Goal: Task Accomplishment & Management: Complete application form

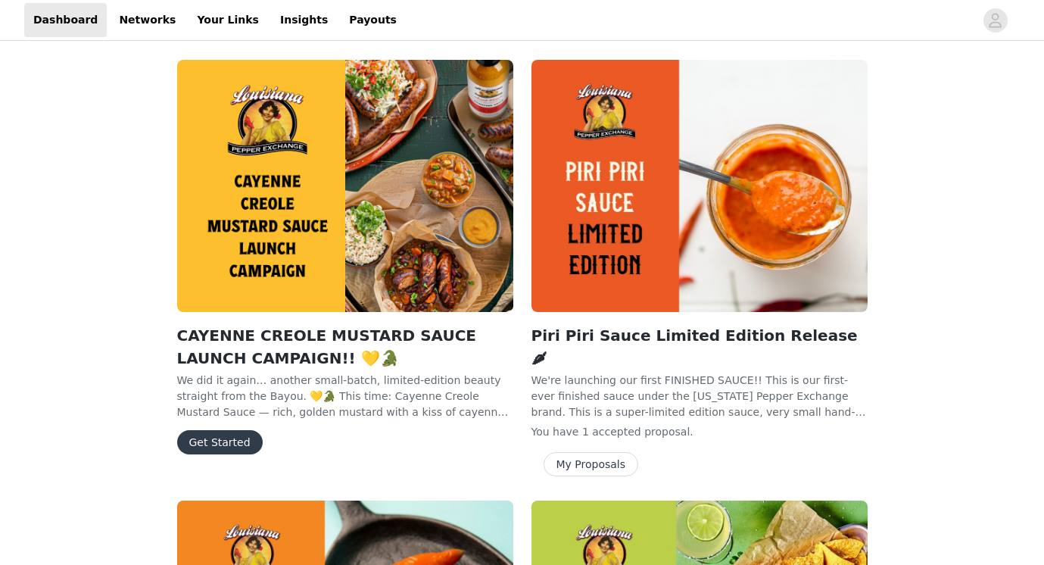
scroll to position [14, 0]
click at [198, 443] on button "Get Started" at bounding box center [220, 442] width 86 height 24
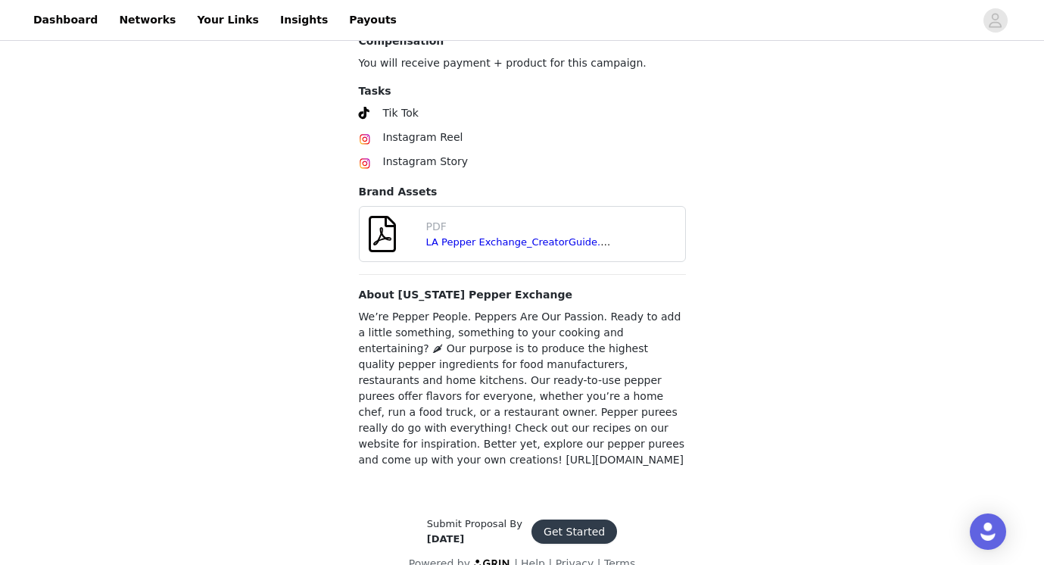
scroll to position [940, 0]
click at [564, 520] on button "Get Started" at bounding box center [575, 532] width 86 height 24
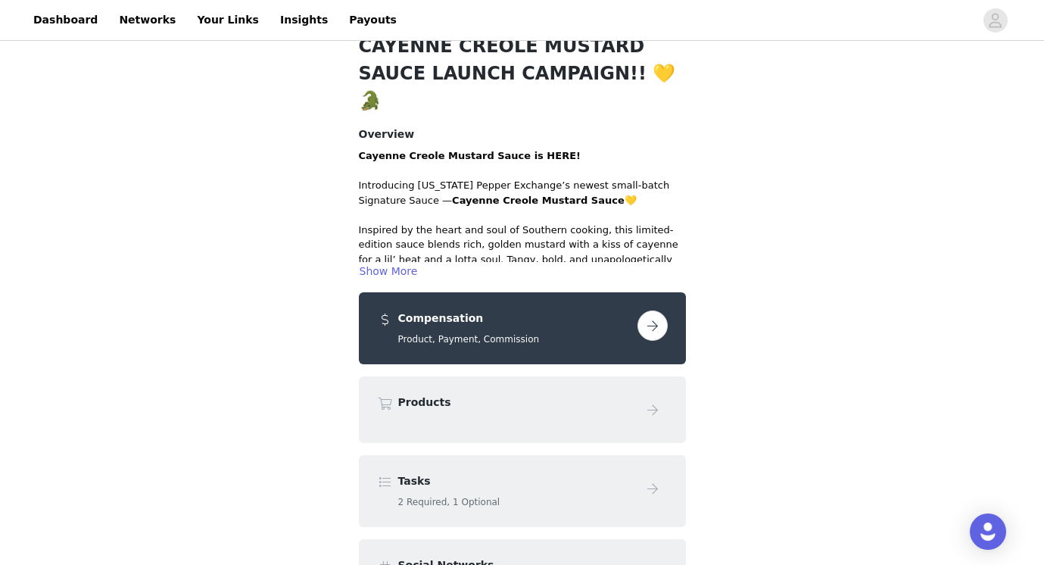
scroll to position [83, 0]
click at [654, 310] on button "button" at bounding box center [653, 325] width 30 height 30
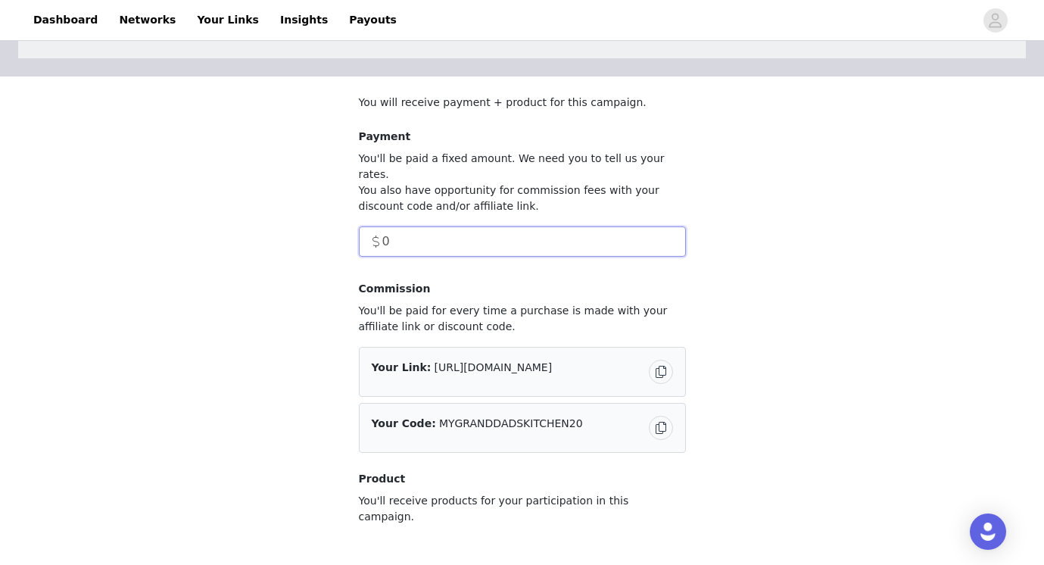
click at [479, 236] on input "0" at bounding box center [522, 241] width 327 height 30
type input "1"
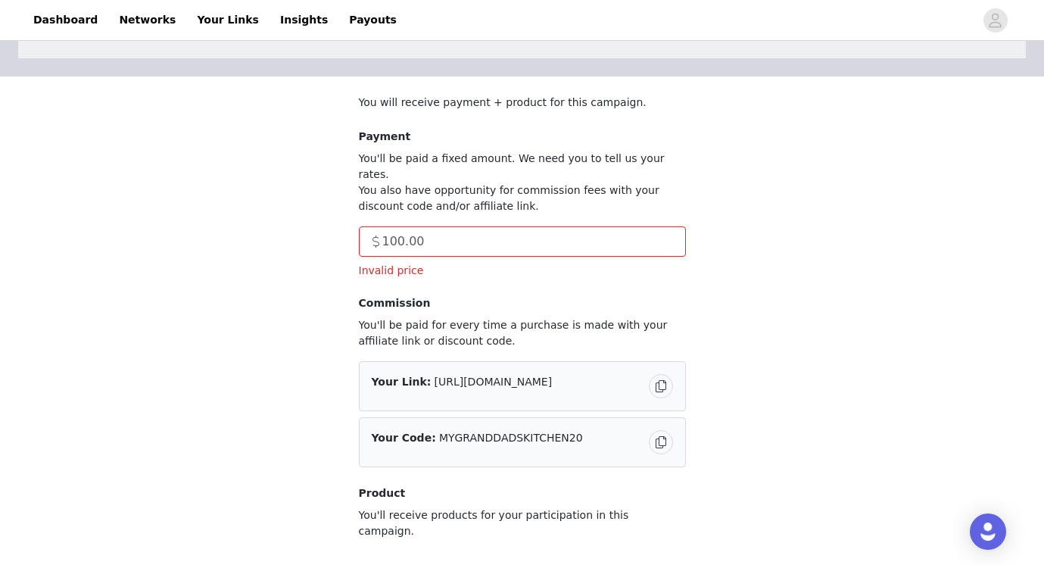
click at [529, 263] on div "Invalid price" at bounding box center [522, 271] width 327 height 17
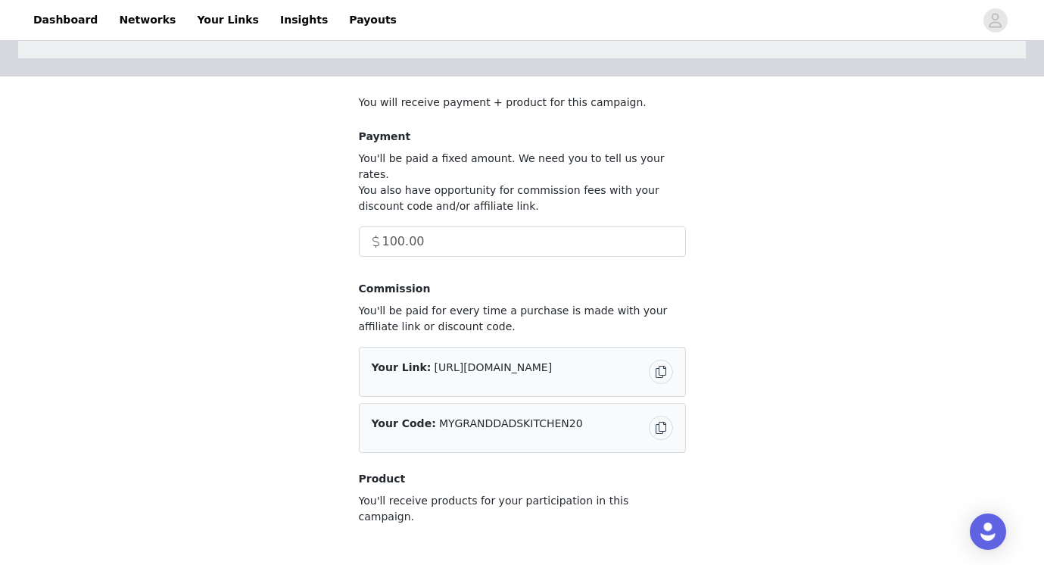
type input "100"
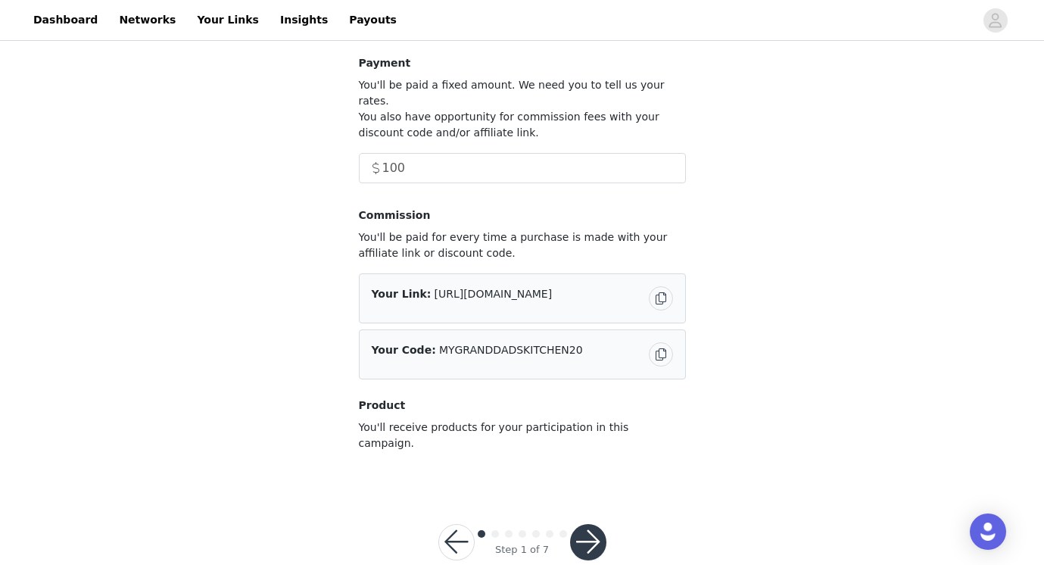
scroll to position [155, 0]
click at [591, 525] on button "button" at bounding box center [588, 543] width 36 height 36
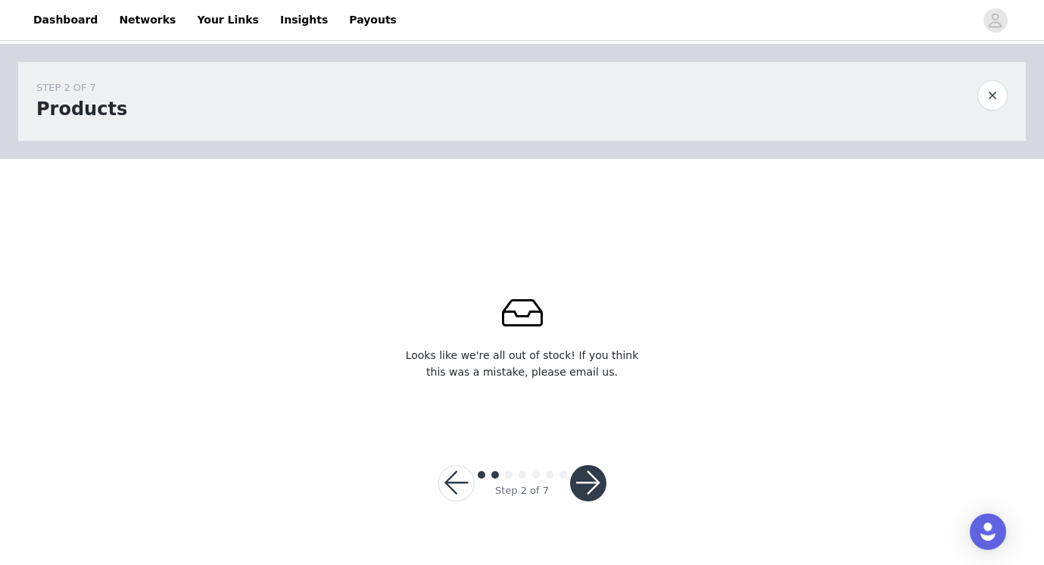
click at [593, 489] on button "button" at bounding box center [588, 483] width 36 height 36
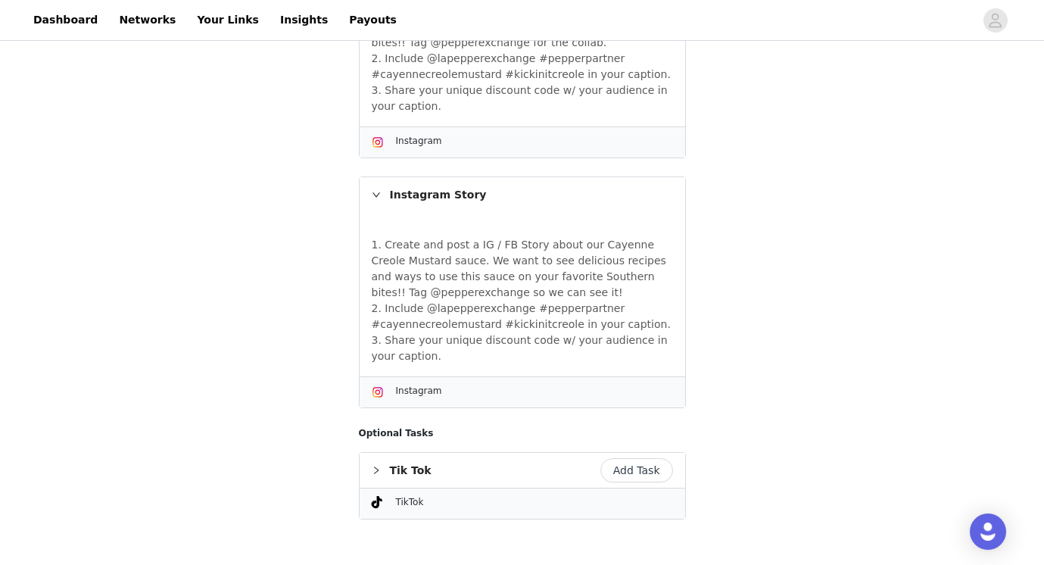
scroll to position [676, 0]
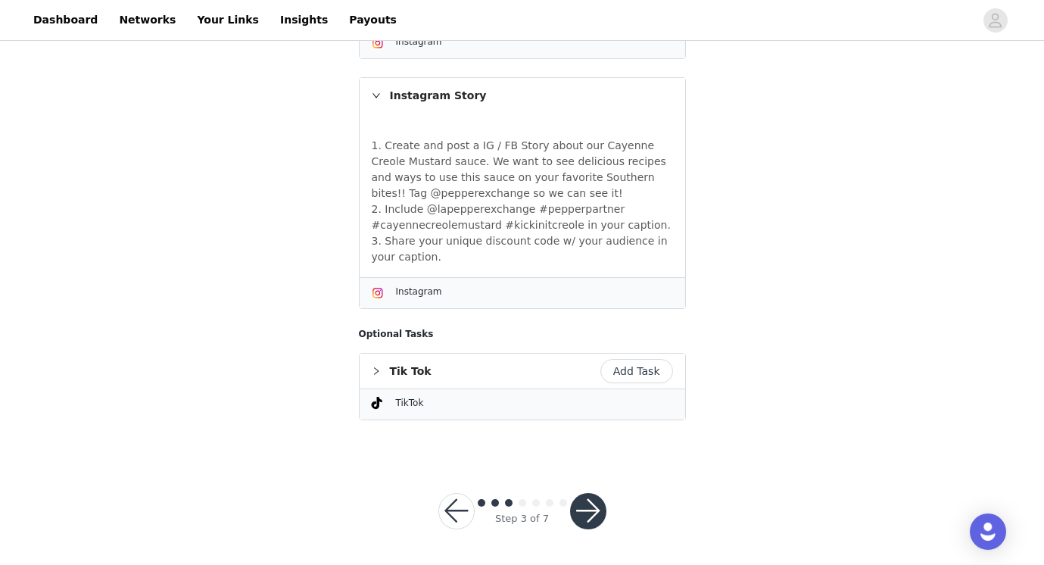
click at [585, 513] on button "button" at bounding box center [588, 511] width 36 height 36
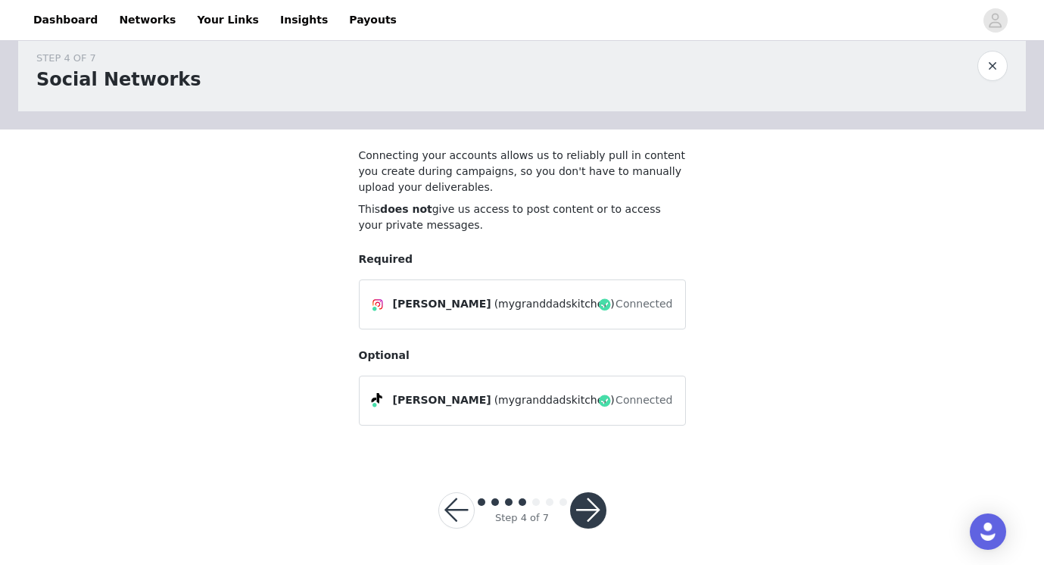
scroll to position [29, 0]
click at [580, 509] on button "button" at bounding box center [588, 511] width 36 height 36
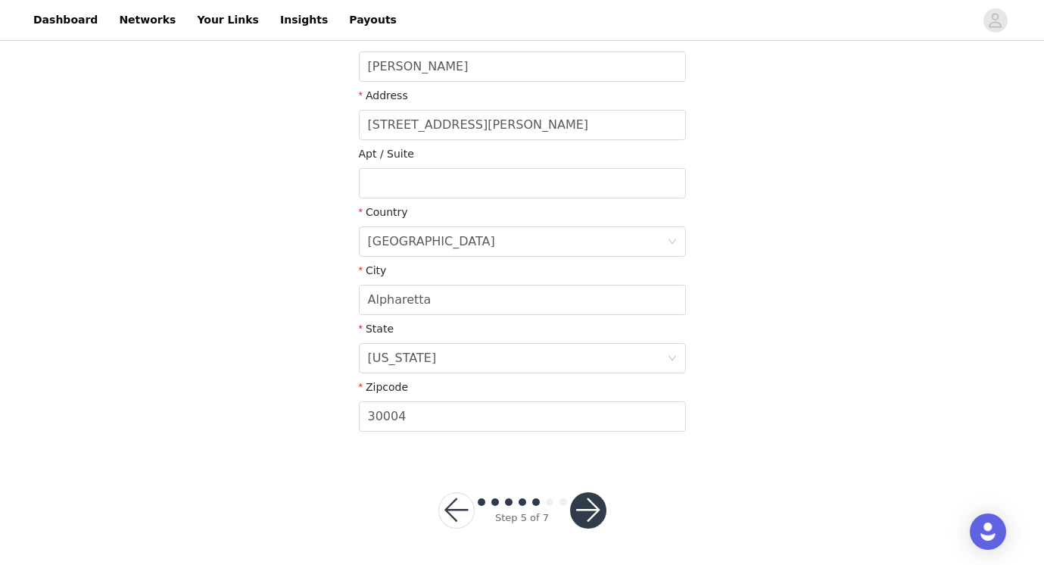
scroll to position [369, 0]
click at [579, 518] on button "button" at bounding box center [588, 511] width 36 height 36
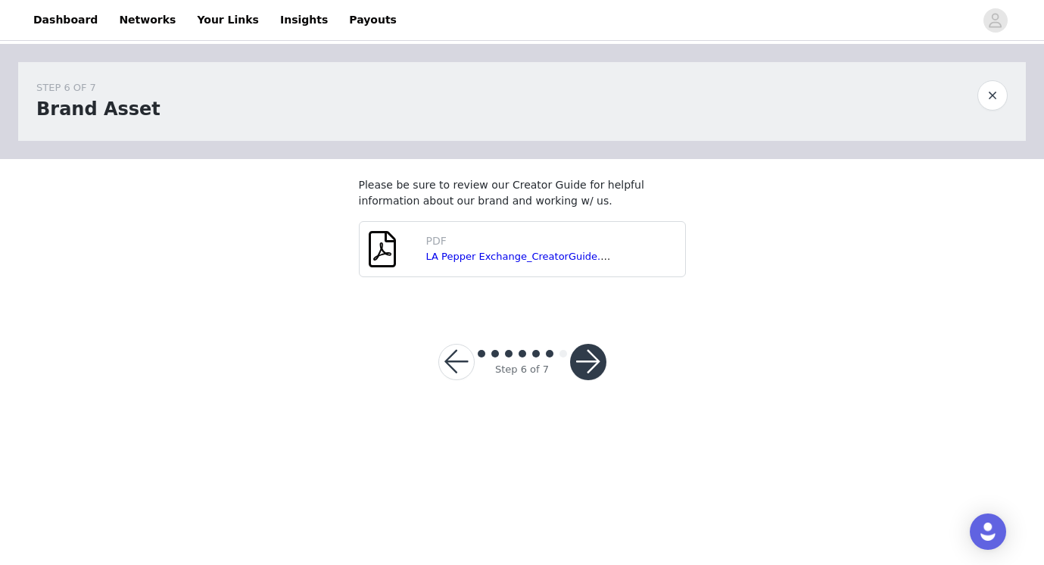
click at [585, 367] on button "button" at bounding box center [588, 362] width 36 height 36
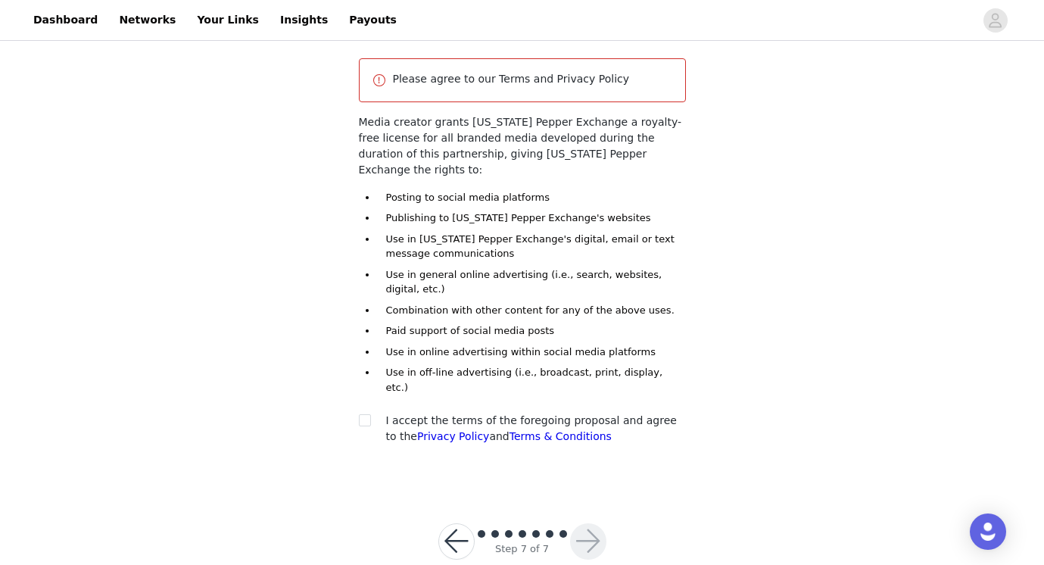
scroll to position [152, 0]
click at [365, 415] on input "checkbox" at bounding box center [364, 420] width 11 height 11
checkbox input "true"
click at [585, 524] on button "button" at bounding box center [588, 542] width 36 height 36
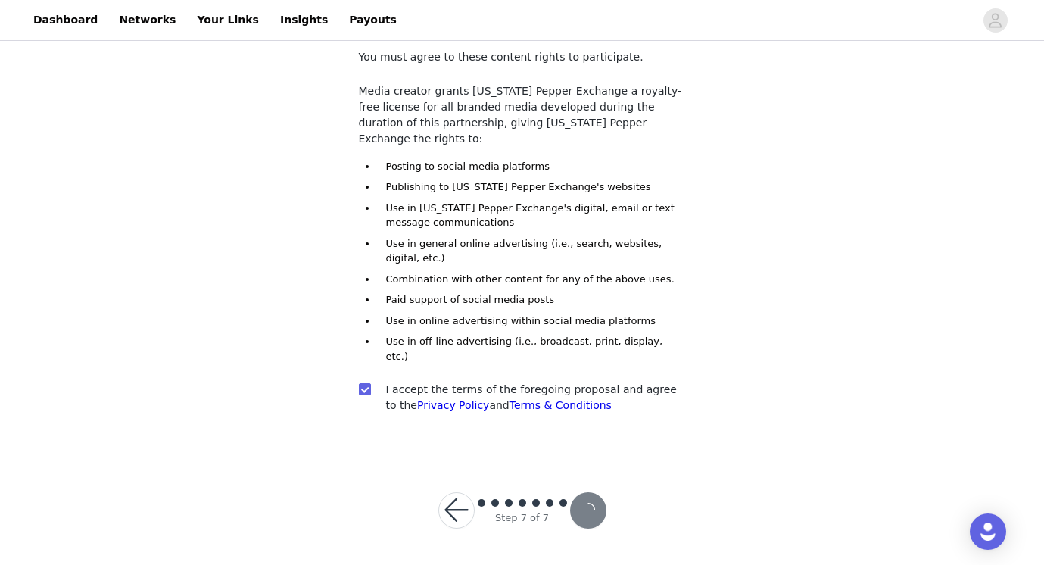
scroll to position [96, 0]
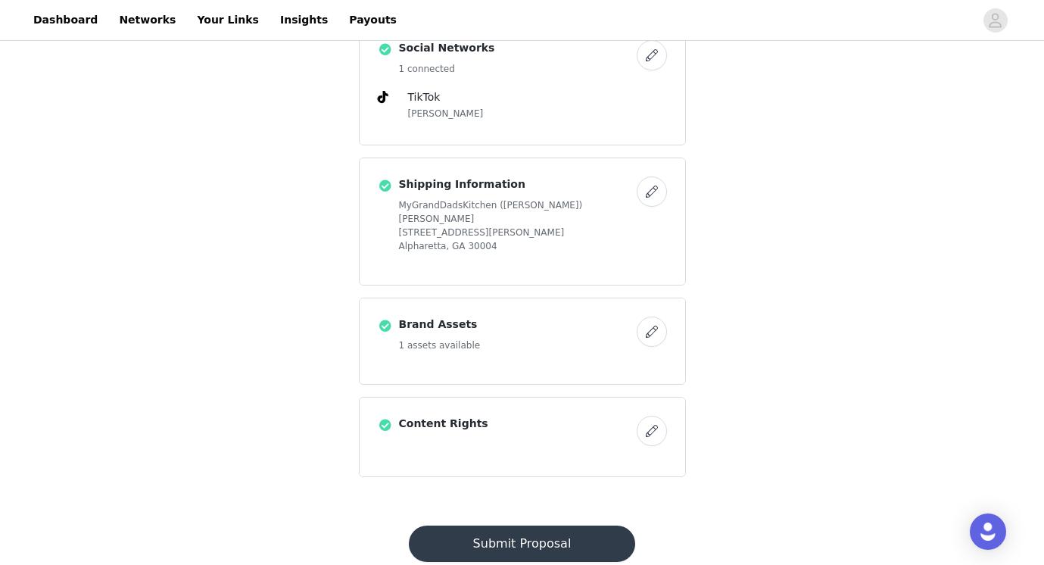
scroll to position [800, 0]
click at [560, 526] on button "Submit Proposal" at bounding box center [522, 544] width 226 height 36
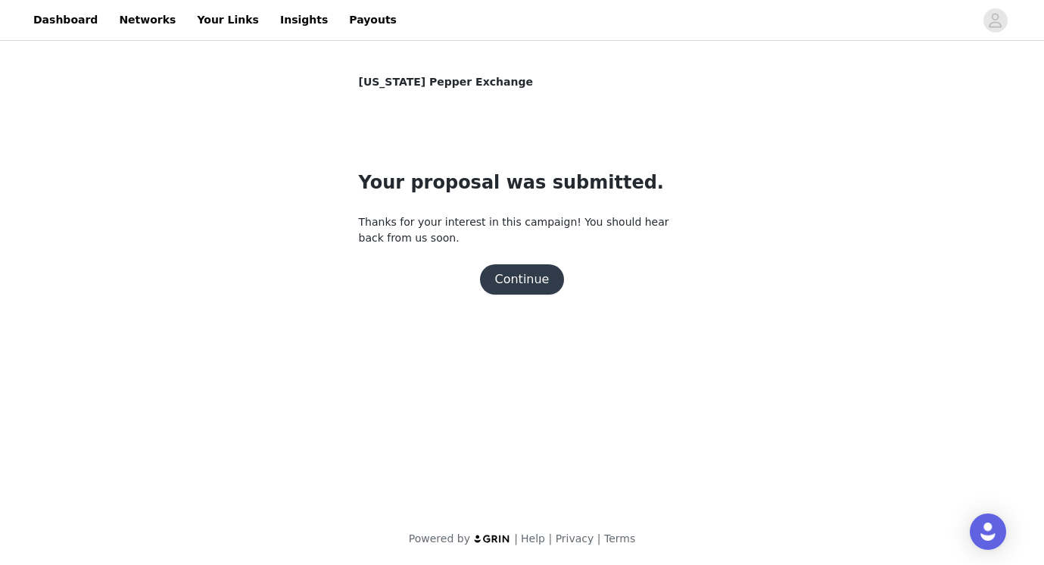
scroll to position [0, 0]
click at [534, 272] on button "Continue" at bounding box center [522, 279] width 85 height 30
